Goal: Task Accomplishment & Management: Complete application form

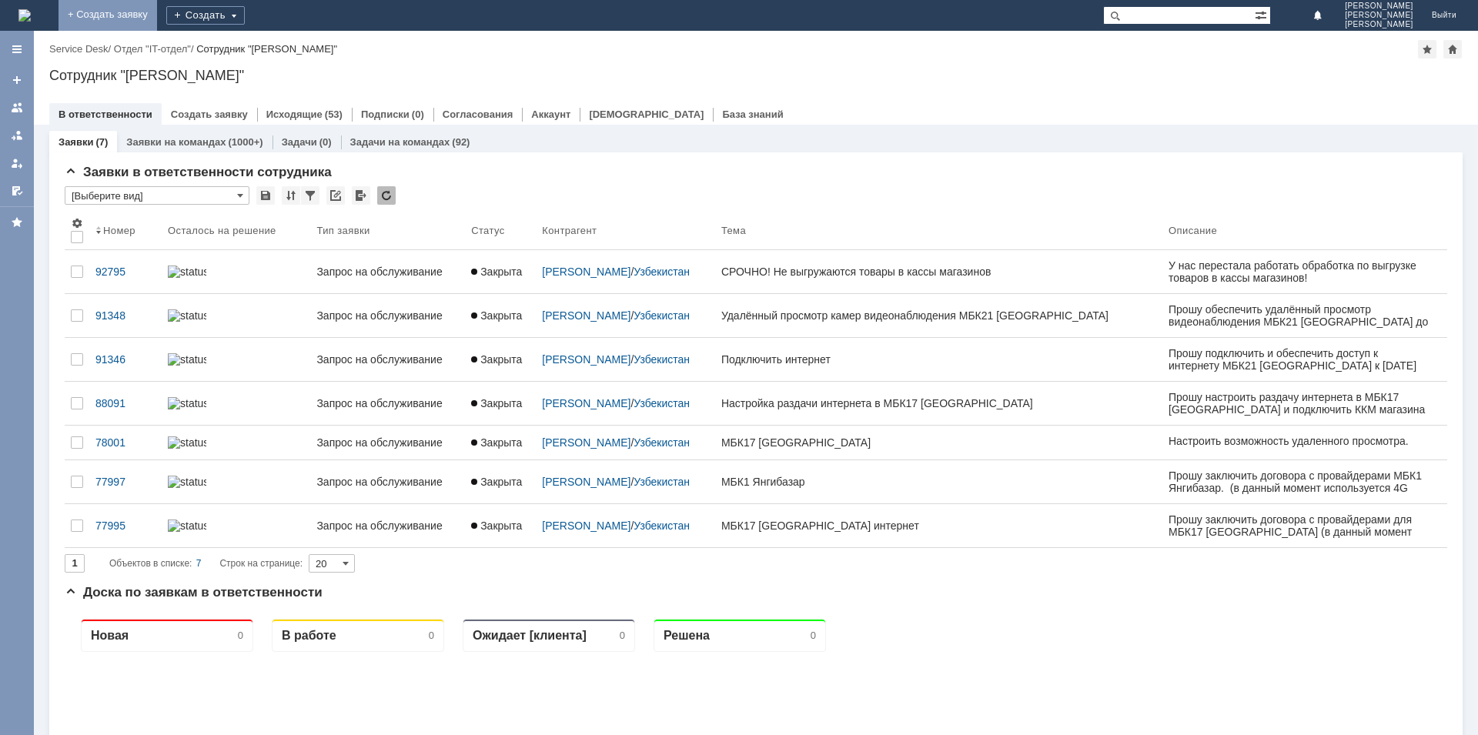
click at [157, 5] on link "+ Создать заявку" at bounding box center [108, 15] width 99 height 31
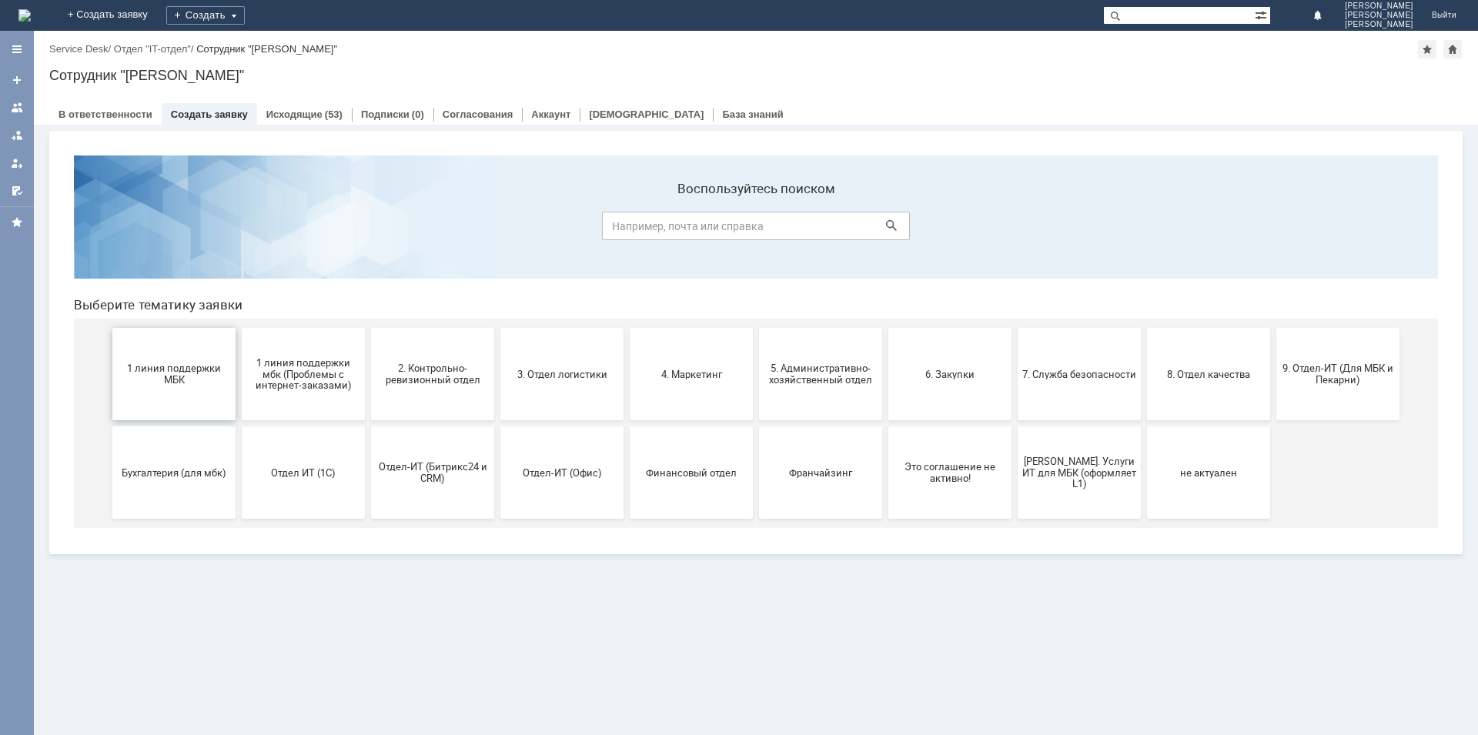
click at [169, 363] on button "1 линия поддержки МБК" at bounding box center [173, 374] width 123 height 92
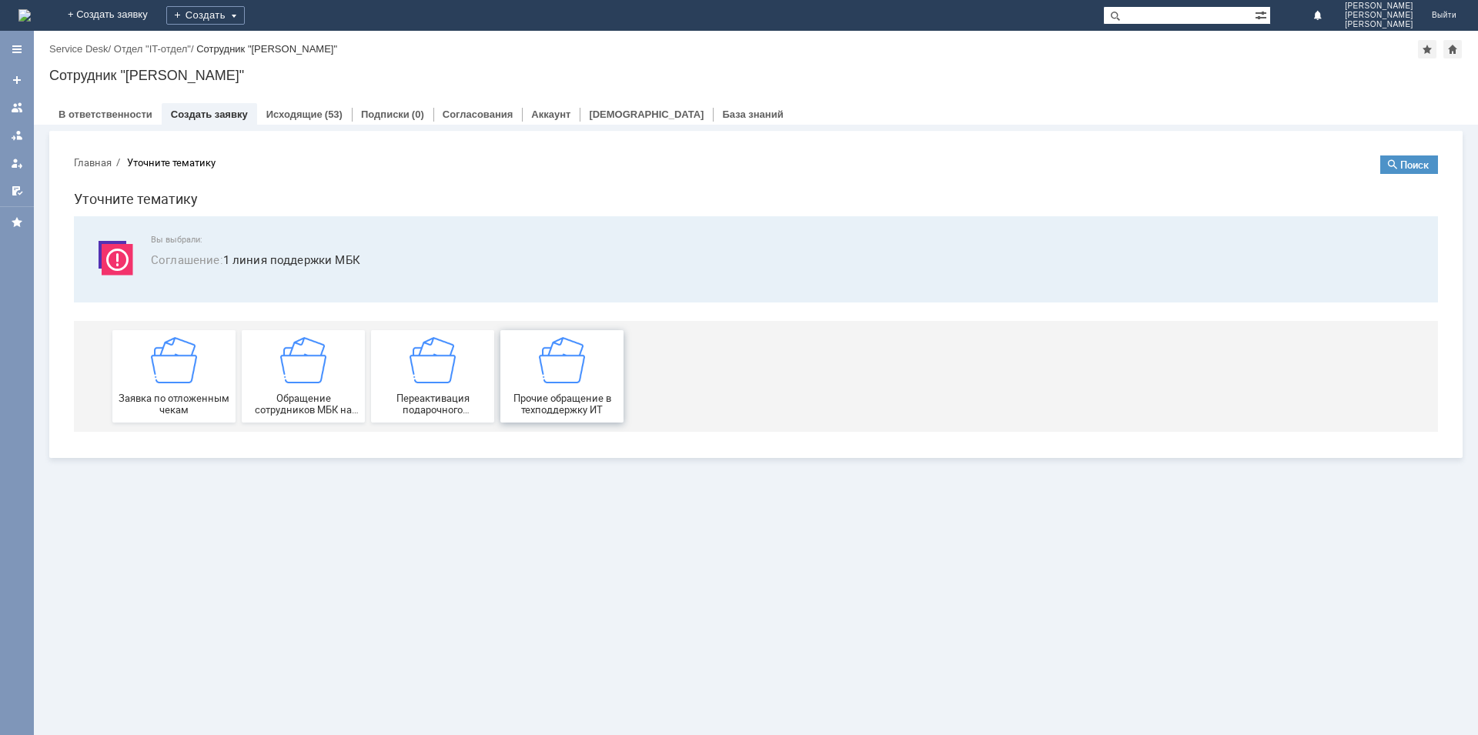
click at [584, 384] on div "Прочие обращение в техподдержку ИТ" at bounding box center [562, 376] width 114 height 79
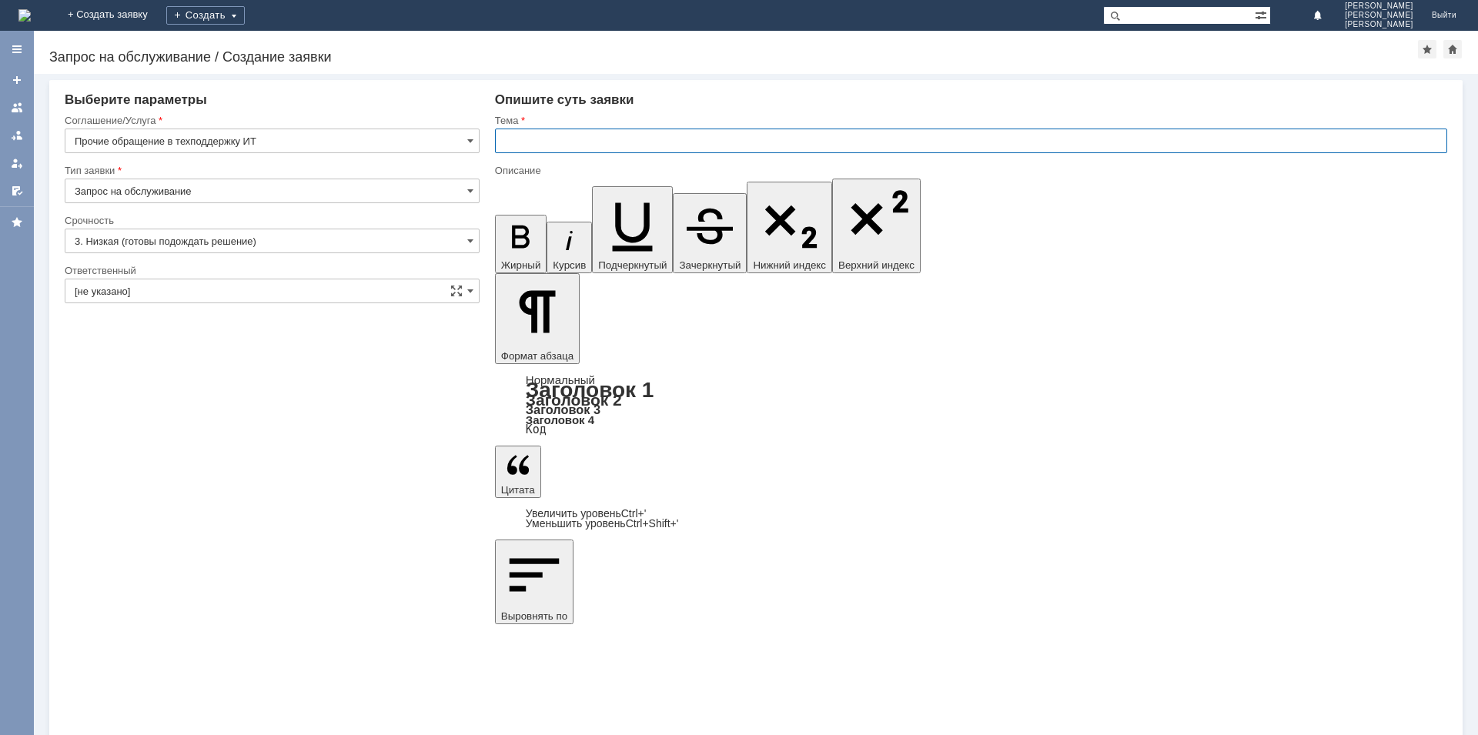
click at [664, 149] on input "text" at bounding box center [971, 141] width 952 height 25
type input "Смена пароля администратора и добавление пользователя в Штрих-М"
drag, startPoint x: 673, startPoint y: 5419, endPoint x: 506, endPoint y: 5418, distance: 167.1
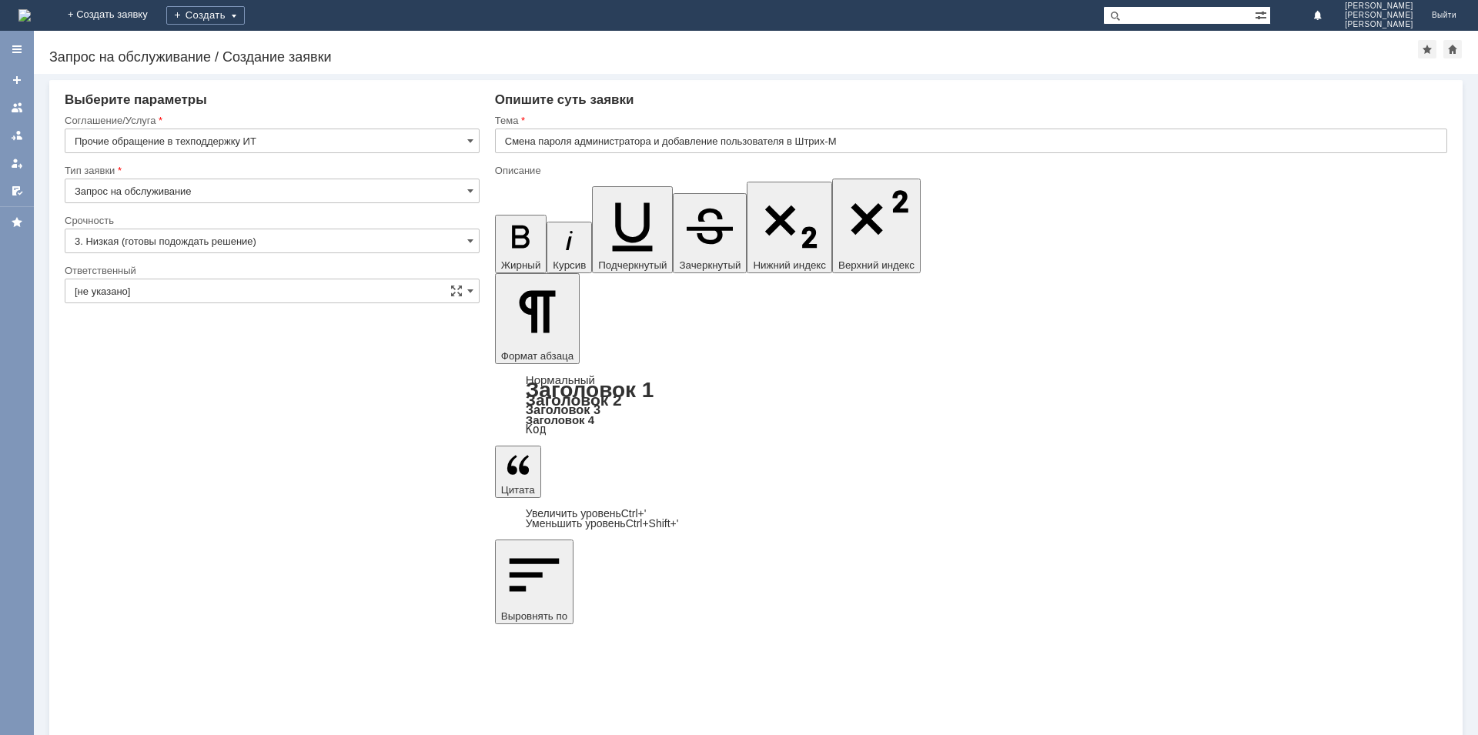
drag, startPoint x: 809, startPoint y: 5429, endPoint x: 799, endPoint y: 5424, distance: 11.4
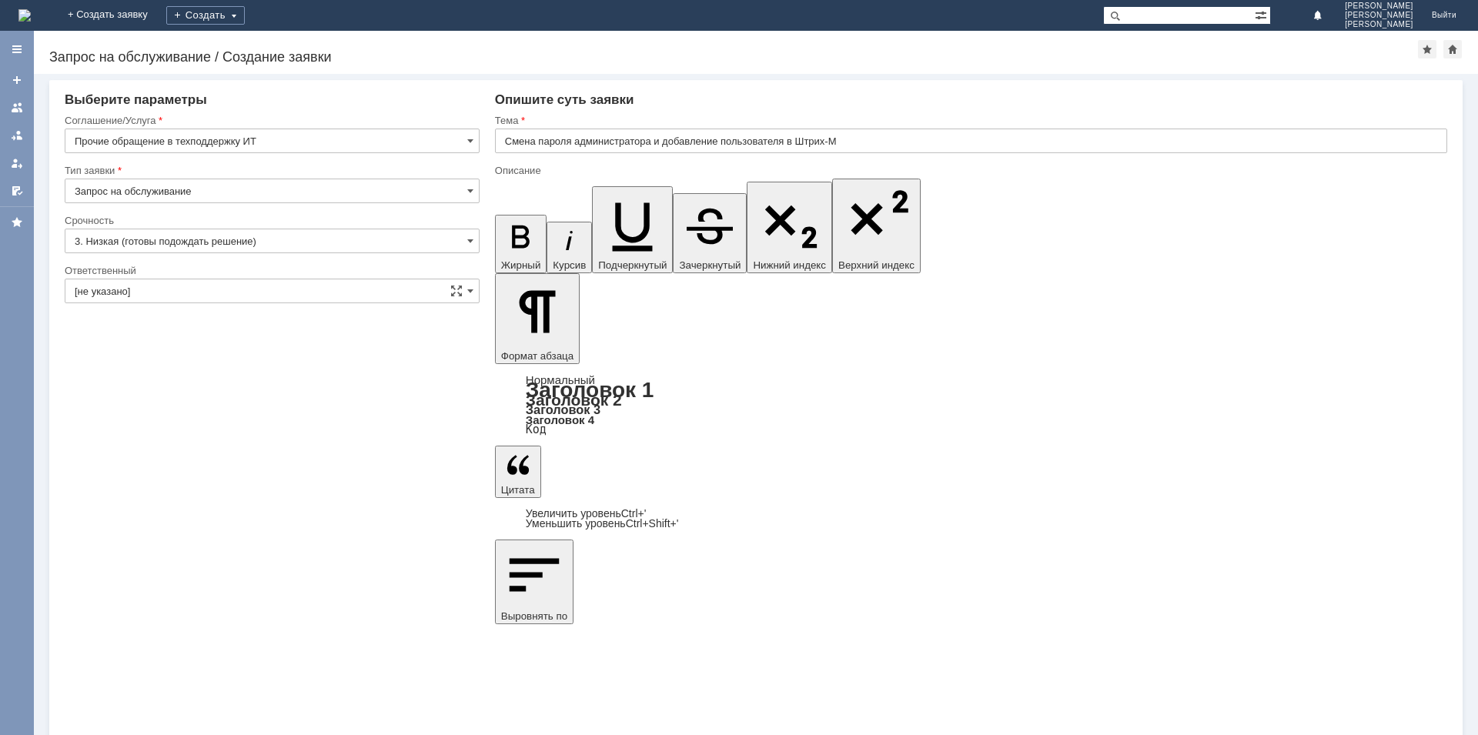
drag, startPoint x: 785, startPoint y: 5474, endPoint x: 500, endPoint y: 5470, distance: 285.6
click at [227, 241] on input "3. Низкая (готовы подождать решение)" at bounding box center [272, 241] width 415 height 25
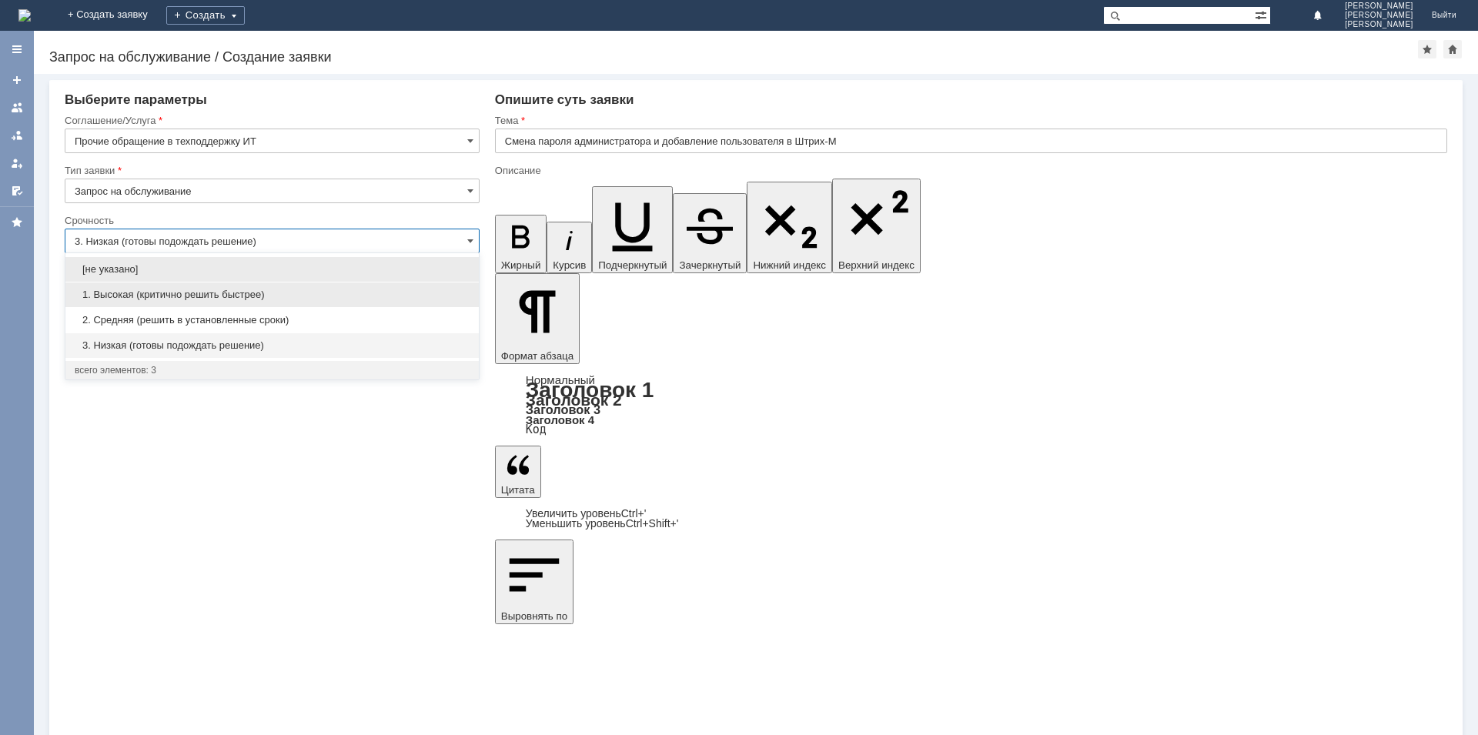
click at [226, 291] on span "1. Высокая (критично решить быстрее)" at bounding box center [272, 295] width 395 height 12
type input "1. Высокая (критично решить быстрее)"
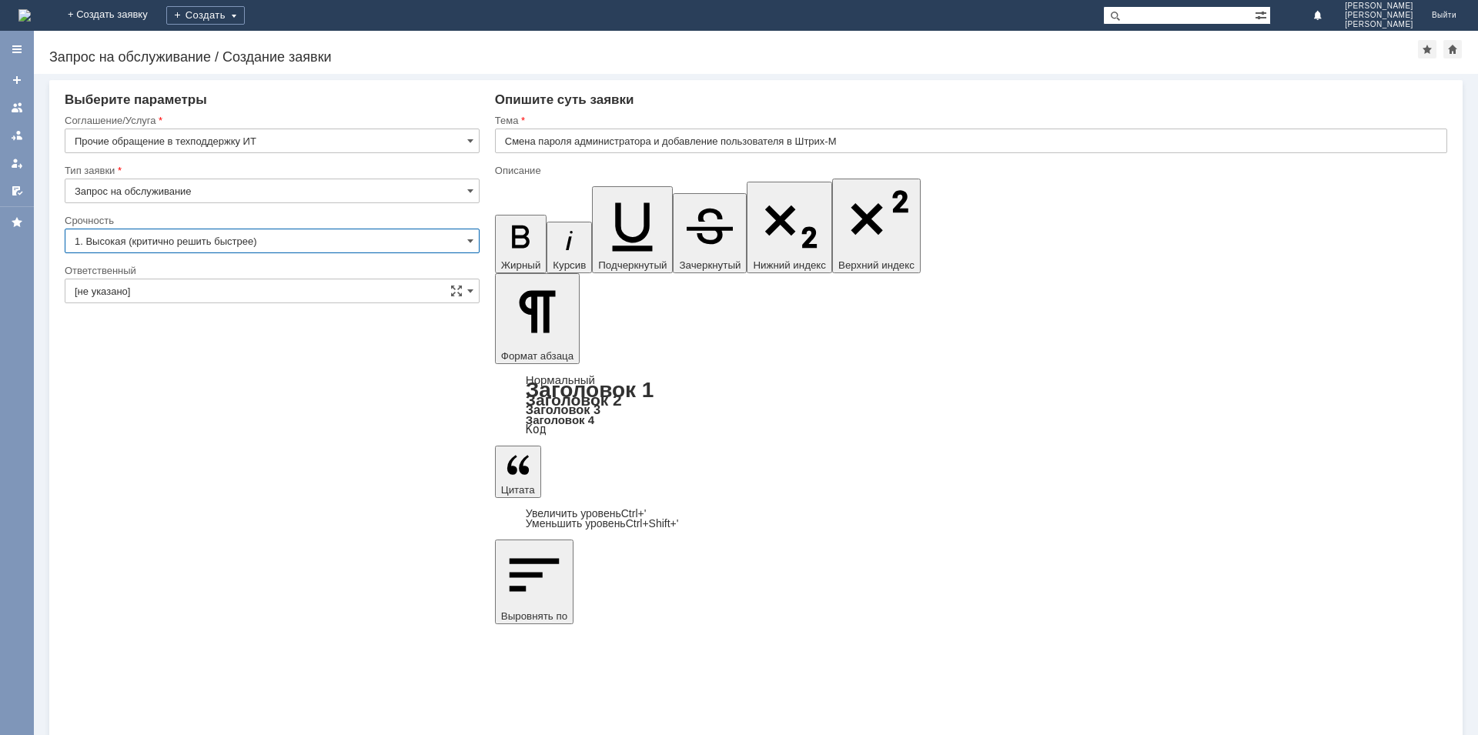
click at [223, 286] on input "[не указано]" at bounding box center [272, 291] width 415 height 25
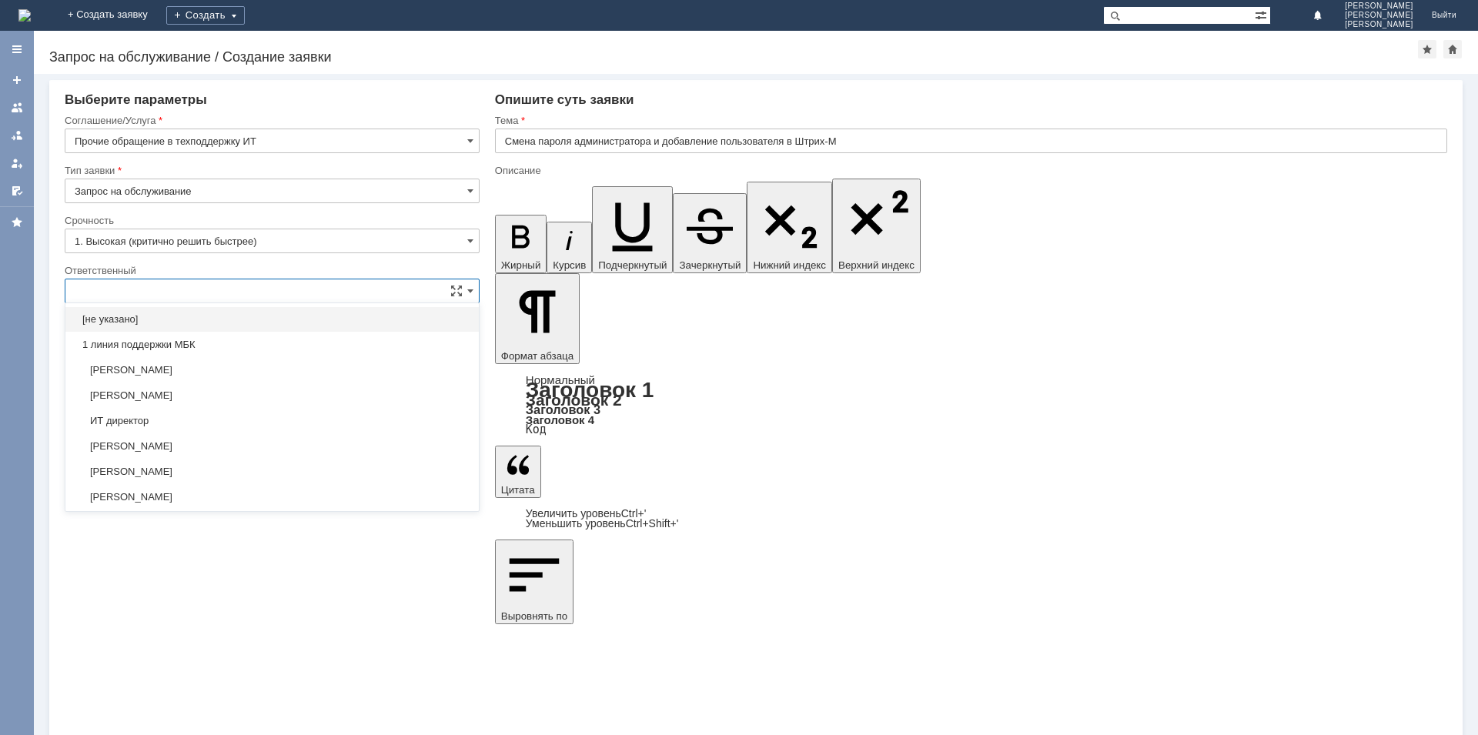
type input "1. Высокая (критично решить быстрее)"
click at [196, 448] on span "[PERSON_NAME]" at bounding box center [272, 446] width 395 height 12
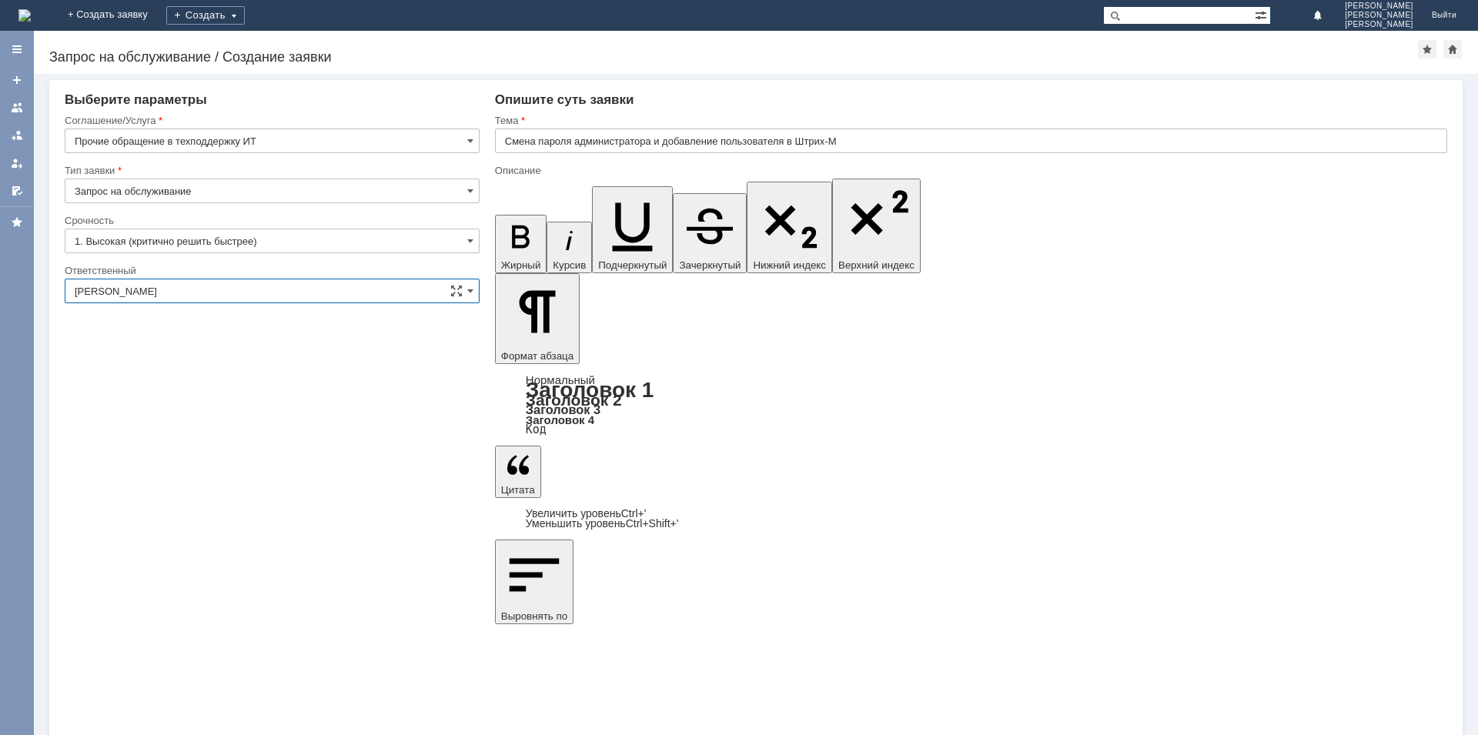
type input "[PERSON_NAME]"
